Goal: Transaction & Acquisition: Purchase product/service

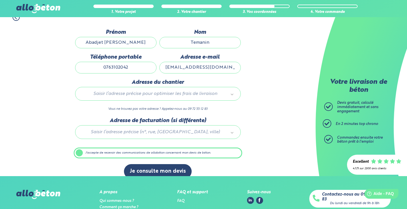
scroll to position [86, 0]
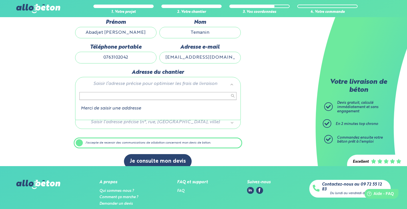
click at [163, 96] on input "text" at bounding box center [157, 96] width 157 height 8
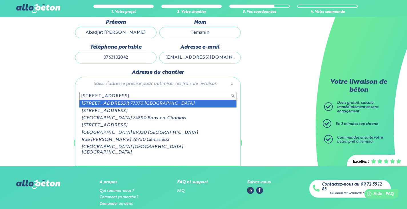
type input "[STREET_ADDRESS]"
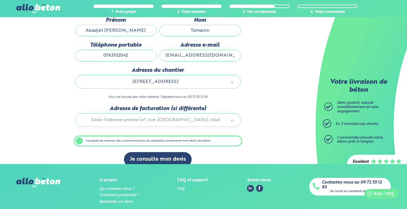
scroll to position [114, 0]
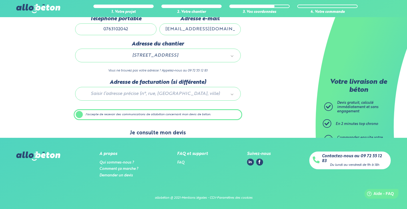
click at [158, 134] on button "Je consulte mon devis" at bounding box center [158, 133] width 68 height 15
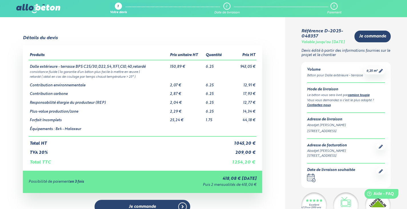
click at [209, 84] on td "6.25" at bounding box center [216, 83] width 22 height 9
click at [211, 84] on td "6.25" at bounding box center [216, 83] width 22 height 9
click at [220, 82] on td "6.25" at bounding box center [216, 83] width 22 height 9
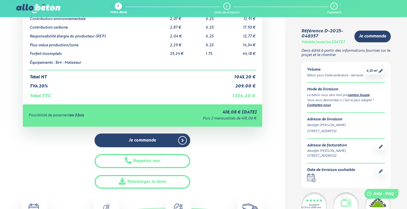
scroll to position [114, 0]
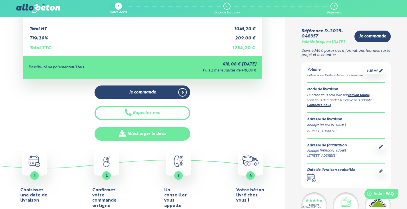
click at [155, 134] on link "Télécharger le devis" at bounding box center [143, 134] width 96 height 14
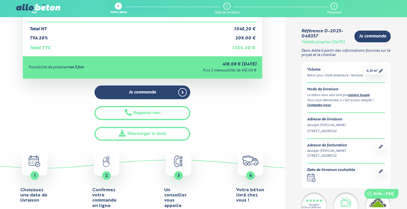
drag, startPoint x: 286, startPoint y: 83, endPoint x: 275, endPoint y: 87, distance: 12.3
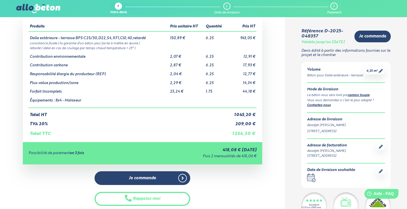
scroll to position [0, 0]
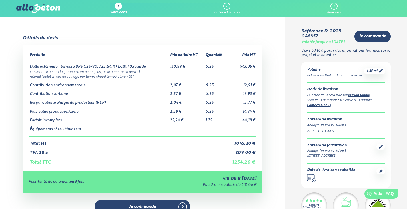
click at [21, 8] on img at bounding box center [38, 8] width 44 height 9
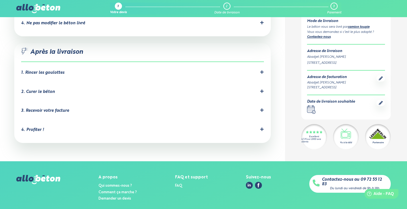
scroll to position [592, 0]
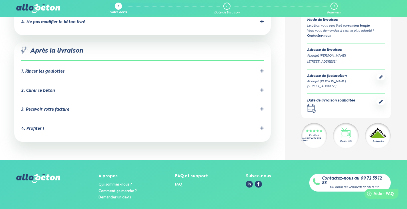
click at [118, 195] on link "Demander un devis" at bounding box center [115, 197] width 33 height 4
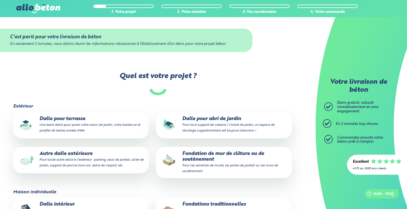
click at [68, 119] on p "Dalle pour terrasse Une belle dalle pour poser votre salon de jardin, votre bar…" at bounding box center [81, 124] width 128 height 17
click at [0, 0] on input "Dalle pour terrasse Une belle dalle pour poser votre salon de jardin, votre bar…" at bounding box center [0, 0] width 0 height 0
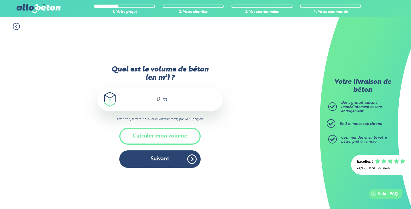
click at [161, 99] on div "m³" at bounding box center [160, 99] width 126 height 23
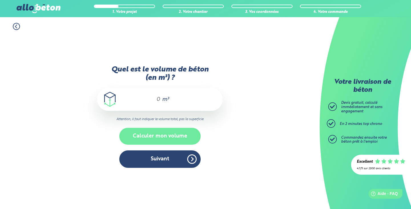
click at [157, 136] on button "Calculer mon volume" at bounding box center [159, 136] width 81 height 17
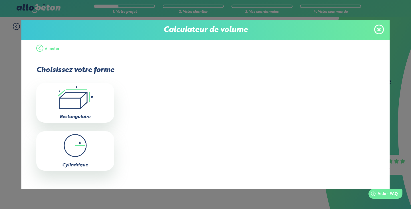
click at [70, 98] on icon ".icon-calc-rectanglea{fill:none;stroke-linecap:round;stroke-width:3px;stroke:#6…" at bounding box center [75, 97] width 72 height 23
type input "0"
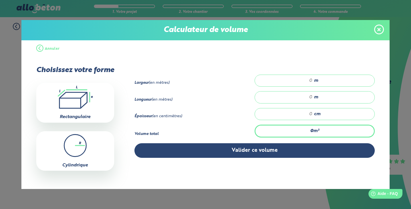
click at [309, 81] on input "number" at bounding box center [287, 81] width 52 height 6
type input "3.10"
click at [309, 97] on input "number" at bounding box center [287, 97] width 52 height 6
type input "10"
click at [311, 112] on div "cm" at bounding box center [315, 114] width 120 height 12
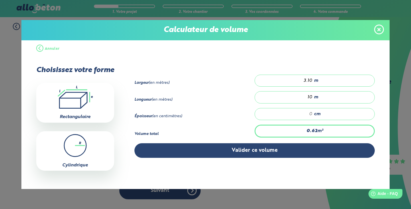
type input "0.62"
type input "2"
type input "6.2"
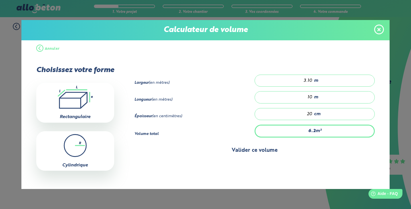
type input "20"
click at [259, 149] on button "Valider ce volume" at bounding box center [255, 150] width 241 height 15
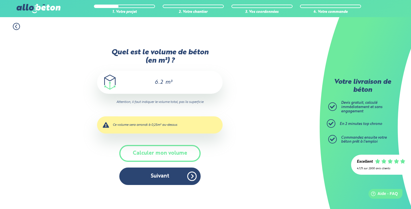
click at [151, 126] on div "Ce volume sera arrondi à 0,25m³ au-dessus" at bounding box center [160, 124] width 126 height 17
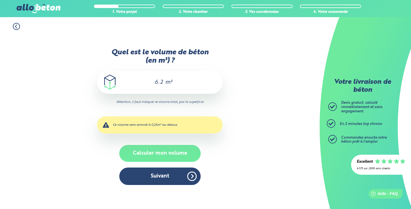
click at [157, 155] on button "Calculer mon volume" at bounding box center [159, 153] width 81 height 17
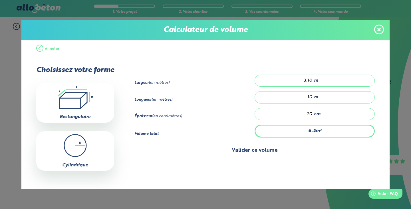
click at [249, 150] on button "Valider ce volume" at bounding box center [255, 150] width 241 height 15
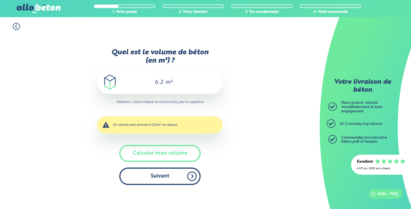
click at [155, 176] on button "Suivant" at bounding box center [159, 175] width 81 height 17
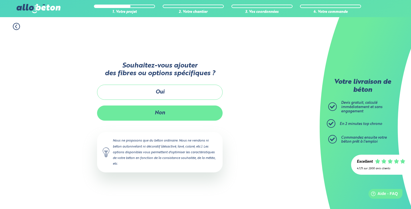
click at [171, 112] on button "Non" at bounding box center [160, 112] width 126 height 15
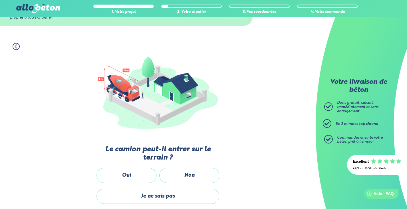
scroll to position [57, 0]
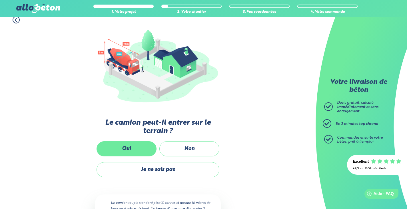
click at [133, 153] on label "Oui" at bounding box center [127, 148] width 60 height 15
click at [0, 0] on input "Oui" at bounding box center [0, 0] width 0 height 0
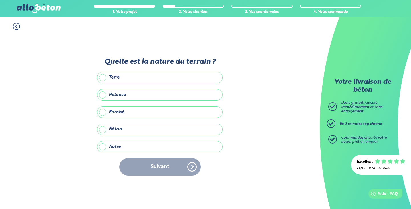
click at [115, 79] on label "Terre" at bounding box center [160, 77] width 126 height 11
click at [0, 0] on input "Terre" at bounding box center [0, 0] width 0 height 0
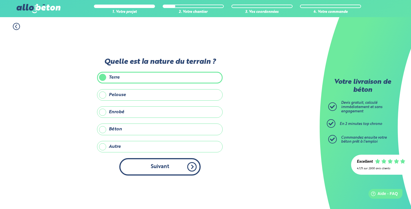
click at [161, 168] on button "Suivant" at bounding box center [159, 166] width 81 height 17
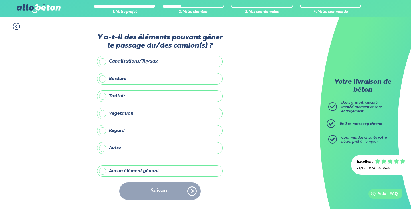
click at [141, 172] on label "Aucun élément gênant" at bounding box center [160, 170] width 126 height 11
click at [0, 0] on input "Aucun élément gênant" at bounding box center [0, 0] width 0 height 0
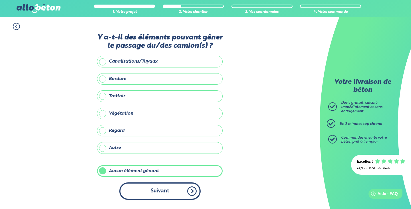
click at [153, 193] on button "Suivant" at bounding box center [159, 190] width 81 height 17
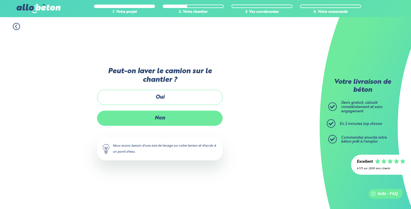
click at [159, 119] on label "Non" at bounding box center [160, 118] width 126 height 15
click at [0, 0] on input "Non" at bounding box center [0, 0] width 0 height 0
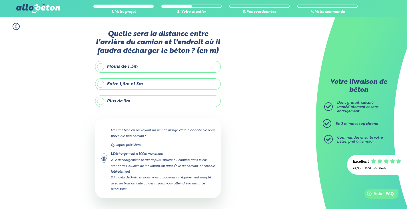
click at [132, 83] on label "Entre 1,5m et 3m" at bounding box center [158, 83] width 126 height 11
click at [0, 0] on input "Entre 1,5m et 3m" at bounding box center [0, 0] width 0 height 0
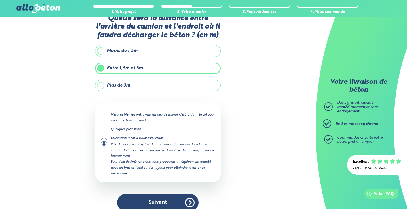
scroll to position [24, 0]
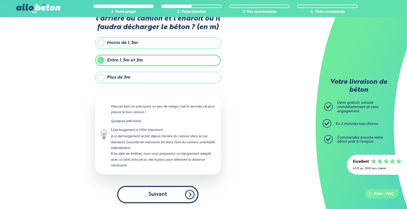
click at [160, 195] on button "Suivant" at bounding box center [157, 194] width 81 height 17
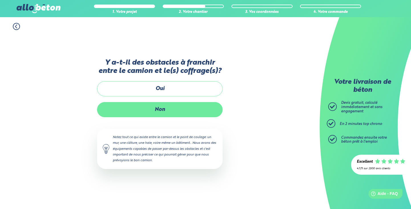
click at [160, 112] on label "Non" at bounding box center [160, 109] width 126 height 15
click at [0, 0] on input "Non" at bounding box center [0, 0] width 0 height 0
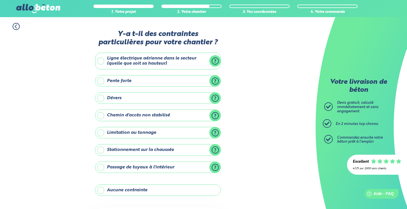
click at [132, 189] on label "Aucune contrainte" at bounding box center [158, 189] width 126 height 11
click at [0, 0] on input "Aucune contrainte" at bounding box center [0, 0] width 0 height 0
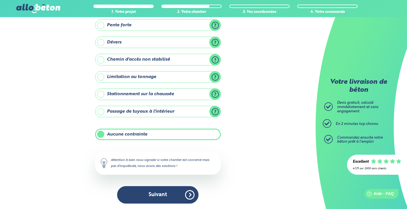
scroll to position [56, 0]
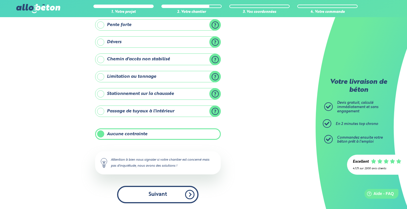
click at [159, 194] on button "Suivant" at bounding box center [157, 194] width 81 height 17
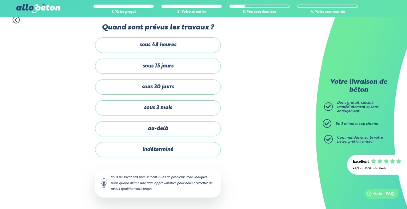
scroll to position [7, 0]
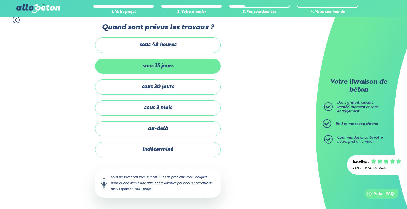
click at [165, 68] on label "sous 15 jours" at bounding box center [158, 66] width 126 height 15
click at [0, 0] on input "sous 15 jours" at bounding box center [0, 0] width 0 height 0
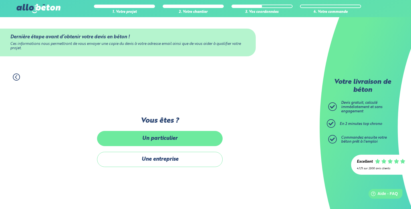
click at [165, 139] on label "Un particulier" at bounding box center [160, 138] width 126 height 15
click at [0, 0] on input "Un particulier" at bounding box center [0, 0] width 0 height 0
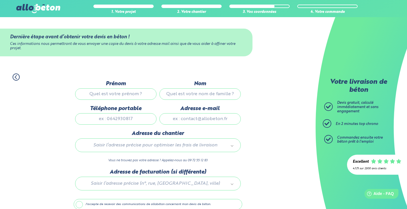
click at [128, 95] on input "Prénom" at bounding box center [115, 93] width 81 height 11
type input "Abadjet [PERSON_NAME]"
type input "TEMANIN"
type input "0763102042"
type input "[EMAIL_ADDRESS][DOMAIN_NAME]"
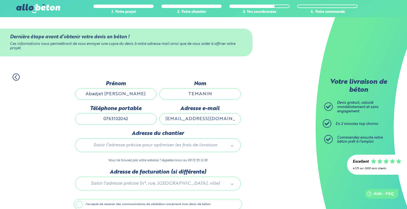
type input "20 Rue cornillat"
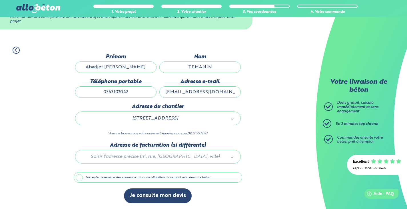
click at [79, 179] on label "J'accepte de recevoir des communications de allobéton concernant mon devis de b…" at bounding box center [158, 177] width 169 height 11
click at [0, 0] on input "J'accepte de recevoir des communications de allobéton concernant mon devis de b…" at bounding box center [0, 0] width 0 height 0
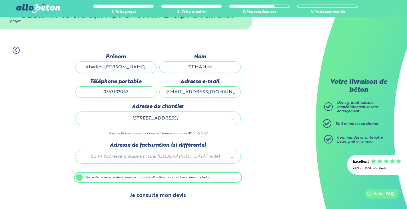
click at [157, 197] on button "Je consulte mon devis" at bounding box center [158, 195] width 68 height 15
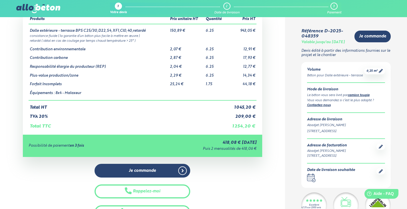
scroll to position [86, 0]
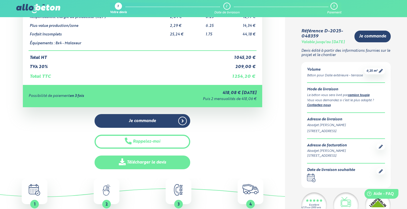
click at [146, 163] on link "Télécharger le devis" at bounding box center [143, 162] width 96 height 14
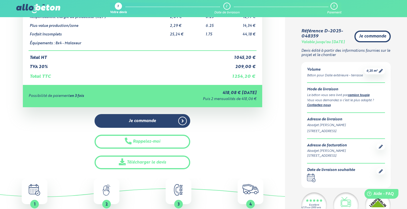
click at [369, 38] on span "Je commande" at bounding box center [372, 36] width 27 height 5
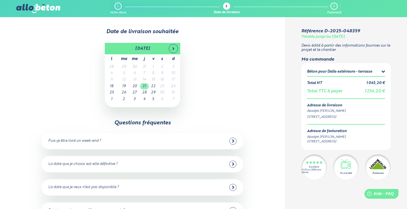
click at [143, 86] on td "21" at bounding box center [144, 86] width 9 height 7
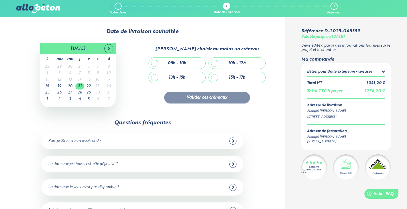
click at [20, 45] on div "août 2025 l ma me j v s d 28 29 30 31 1 2 3 4 5 6 7 8 9 10 11 12 13 14 15 16 17…" at bounding box center [77, 75] width 121 height 64
click at [157, 65] on div "08h - 10h" at bounding box center [177, 63] width 57 height 11
checkbox input "true"
